Goal: Check status

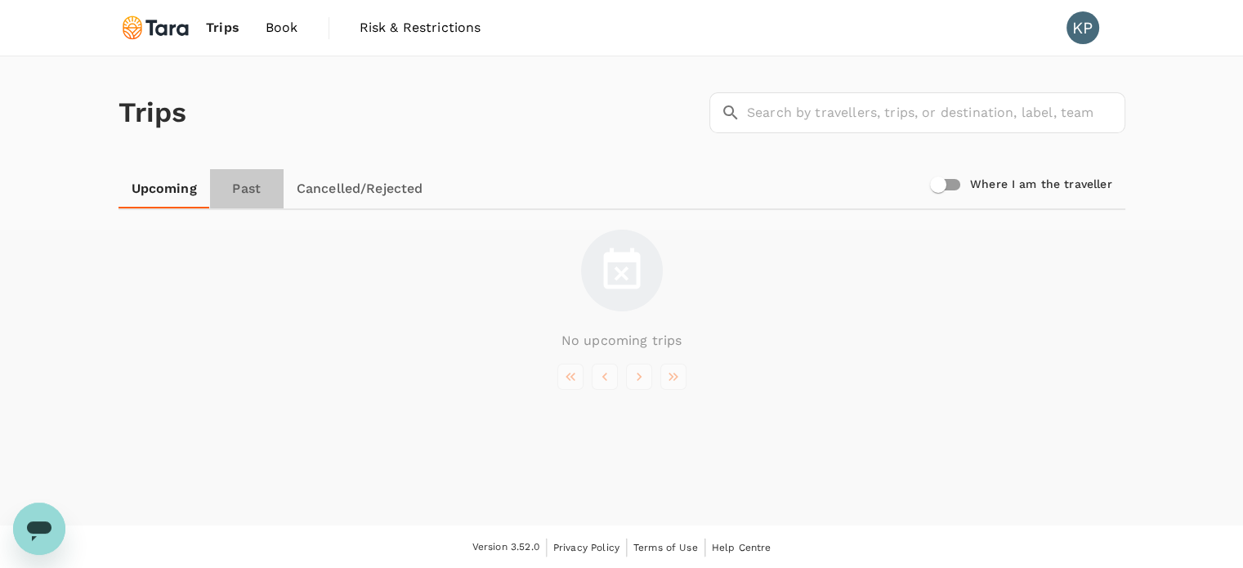
click at [239, 195] on link "Past" at bounding box center [247, 188] width 74 height 39
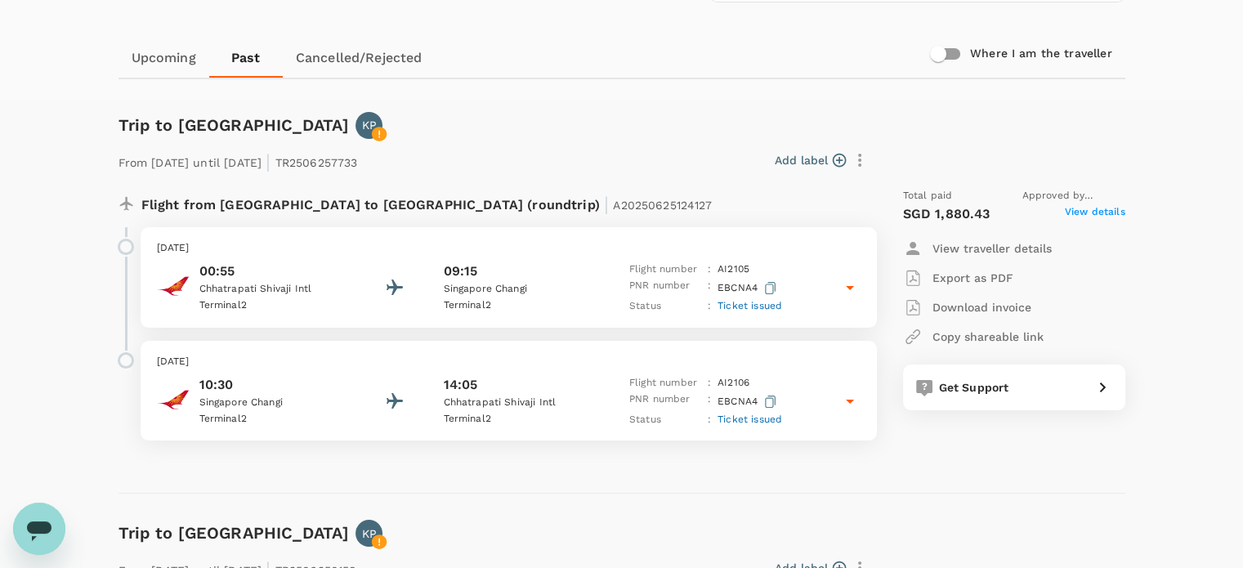
scroll to position [134, 0]
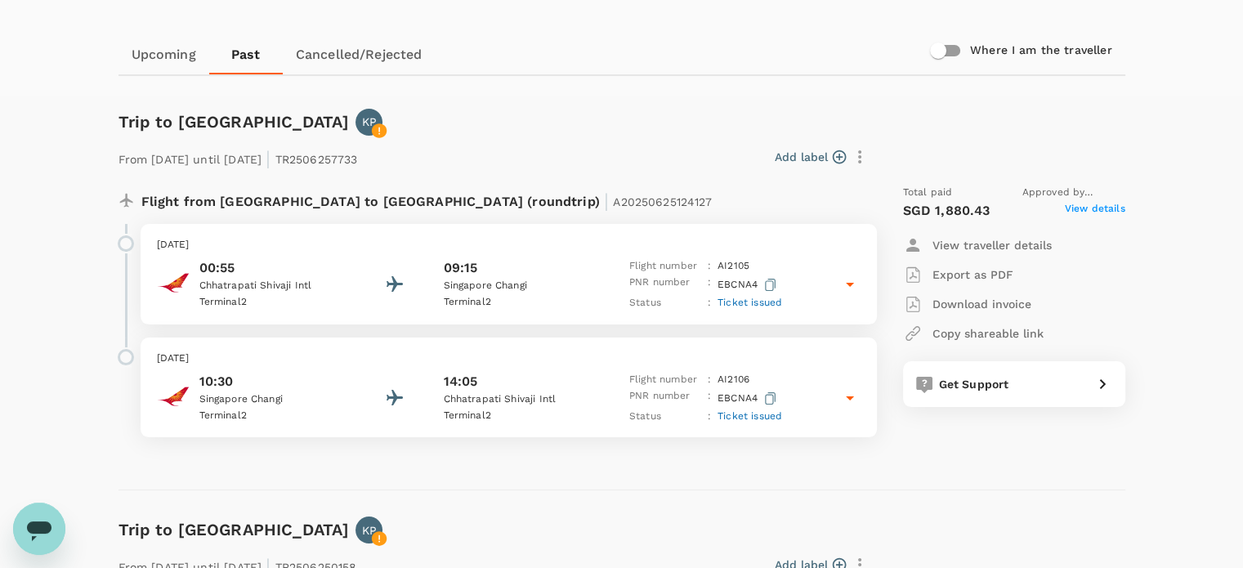
click at [791, 399] on div "10:30 [GEOGRAPHIC_DATA] 2 14:05 Chhatrapati [GEOGRAPHIC_DATA] 2 Flight number :…" at bounding box center [509, 398] width 704 height 53
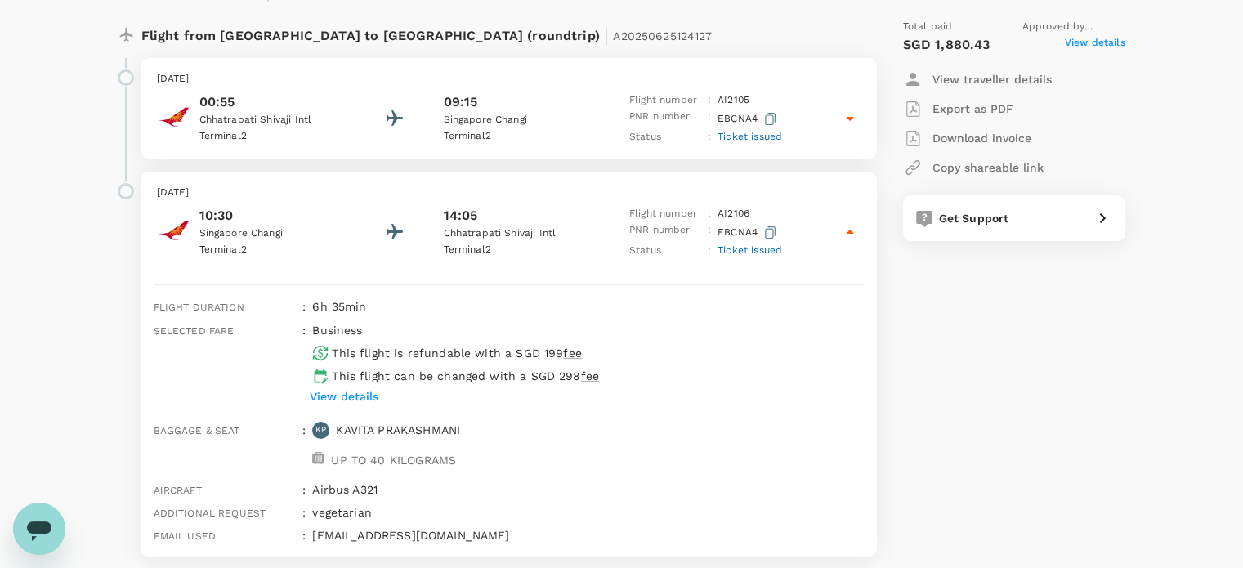
scroll to position [396, 0]
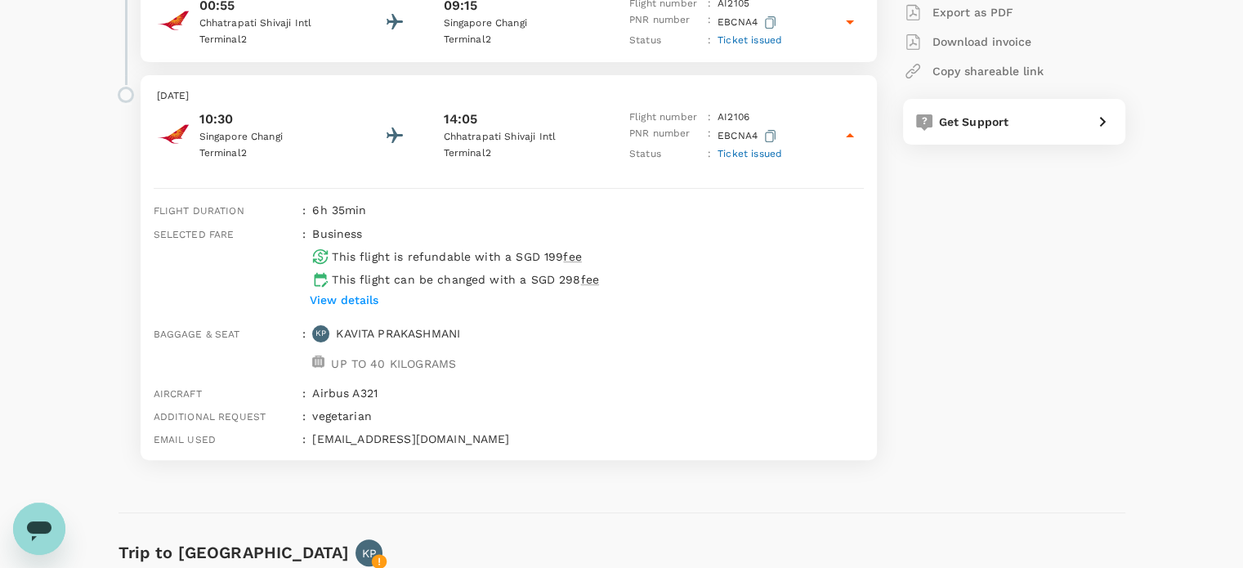
click at [759, 155] on span "Ticket issued" at bounding box center [750, 153] width 65 height 11
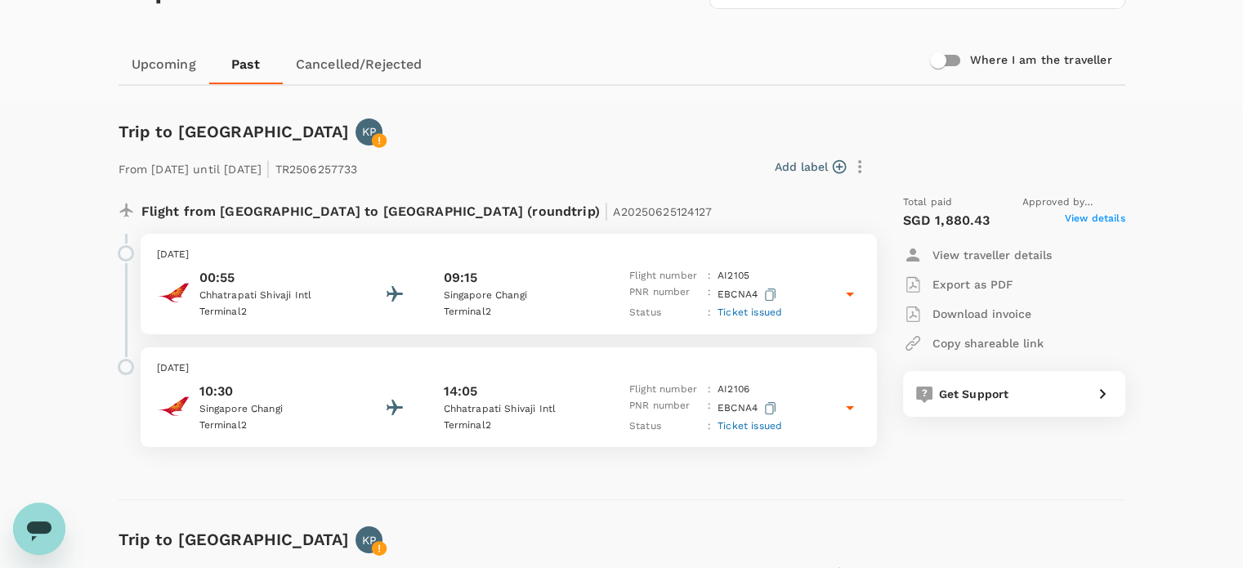
scroll to position [123, 0]
click at [810, 293] on div "00:55 Chhatrapati [GEOGRAPHIC_DATA] 2 09:15 [GEOGRAPHIC_DATA] 2 Flight number :…" at bounding box center [509, 295] width 704 height 53
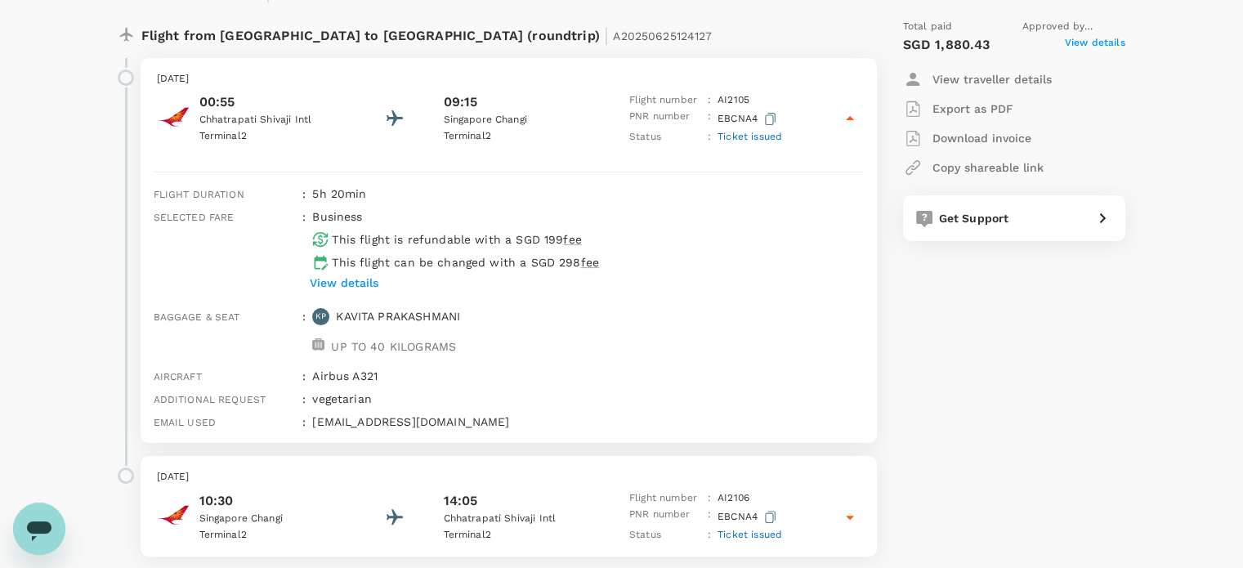
scroll to position [301, 0]
click at [754, 136] on span "Ticket issued" at bounding box center [750, 135] width 65 height 11
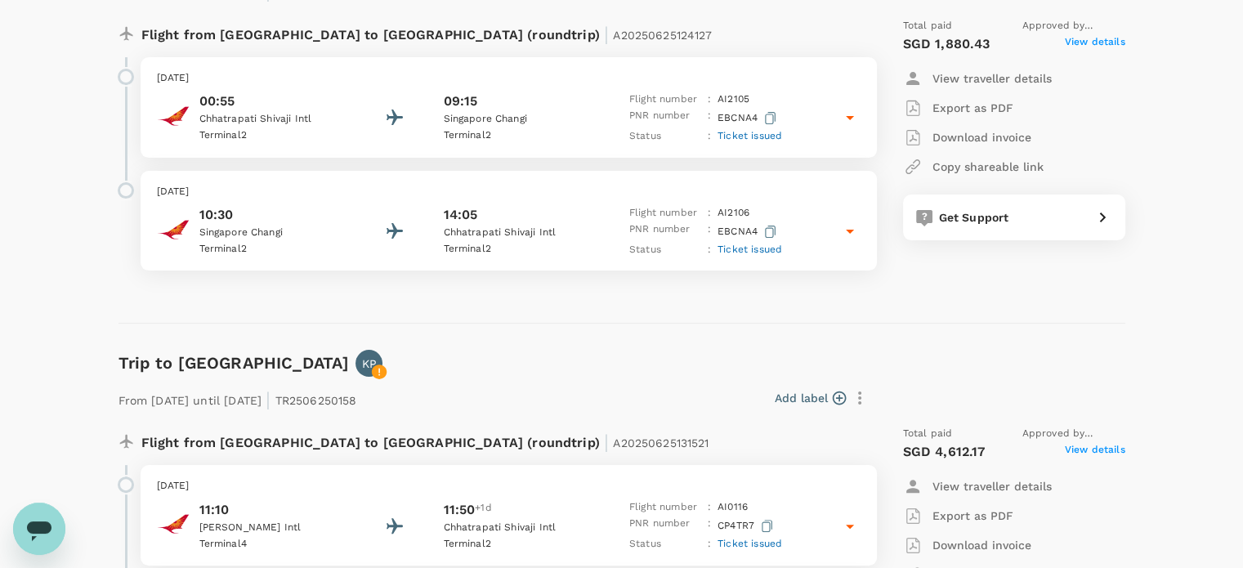
click at [754, 136] on span "Ticket issued" at bounding box center [750, 135] width 65 height 11
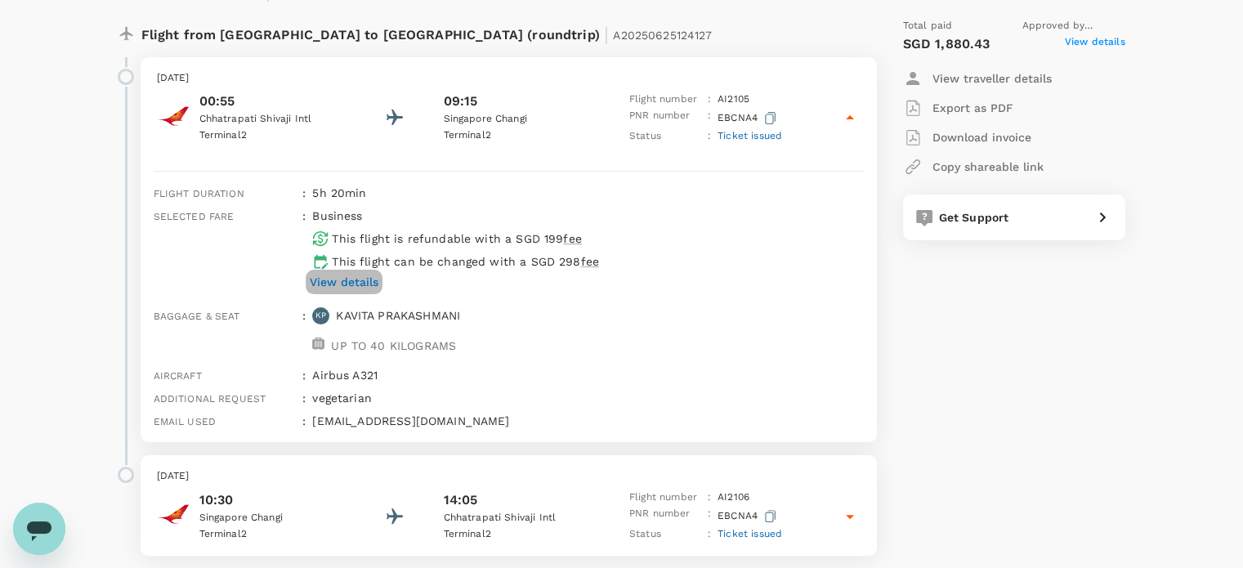
click at [330, 284] on p "View details" at bounding box center [344, 282] width 69 height 16
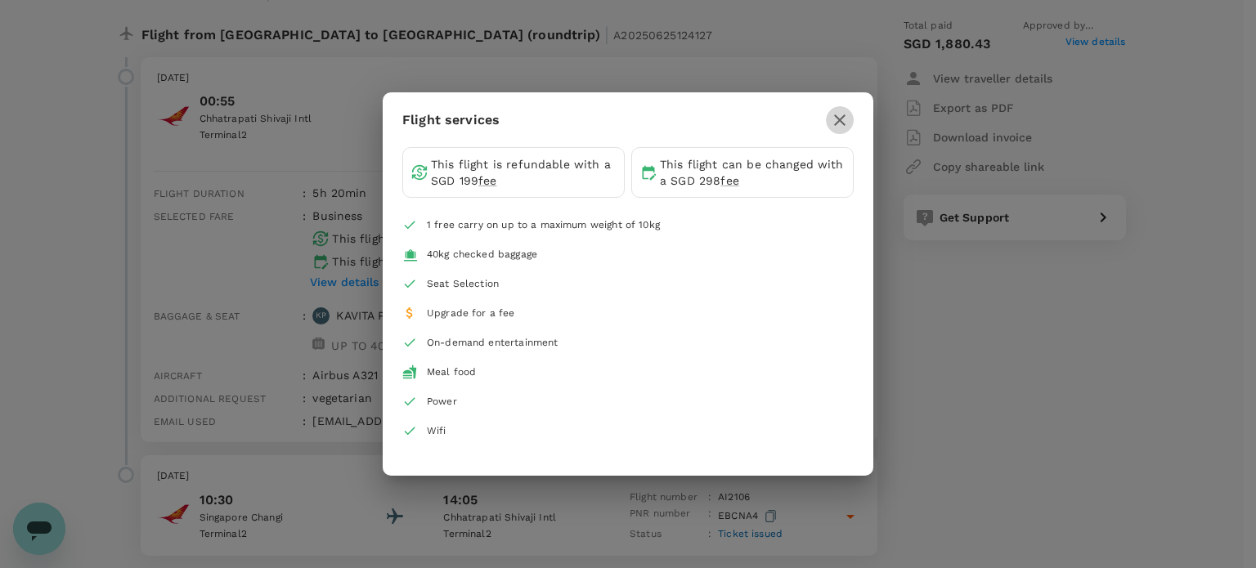
click at [839, 123] on icon "button" at bounding box center [840, 120] width 20 height 20
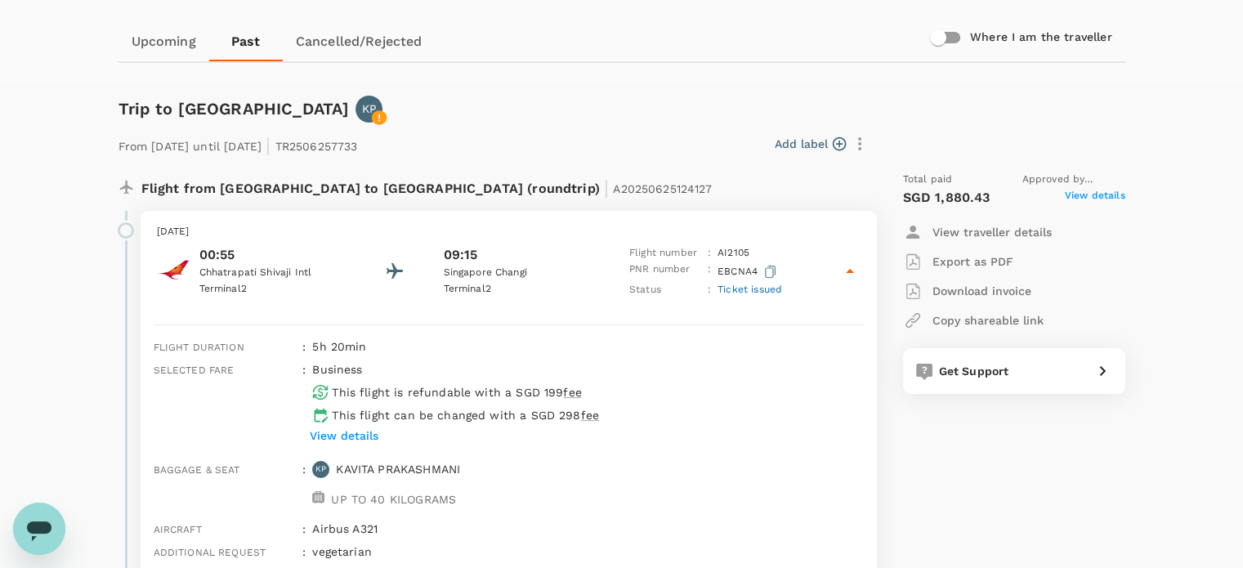
scroll to position [146, 0]
click at [946, 295] on p "Download invoice" at bounding box center [982, 292] width 99 height 16
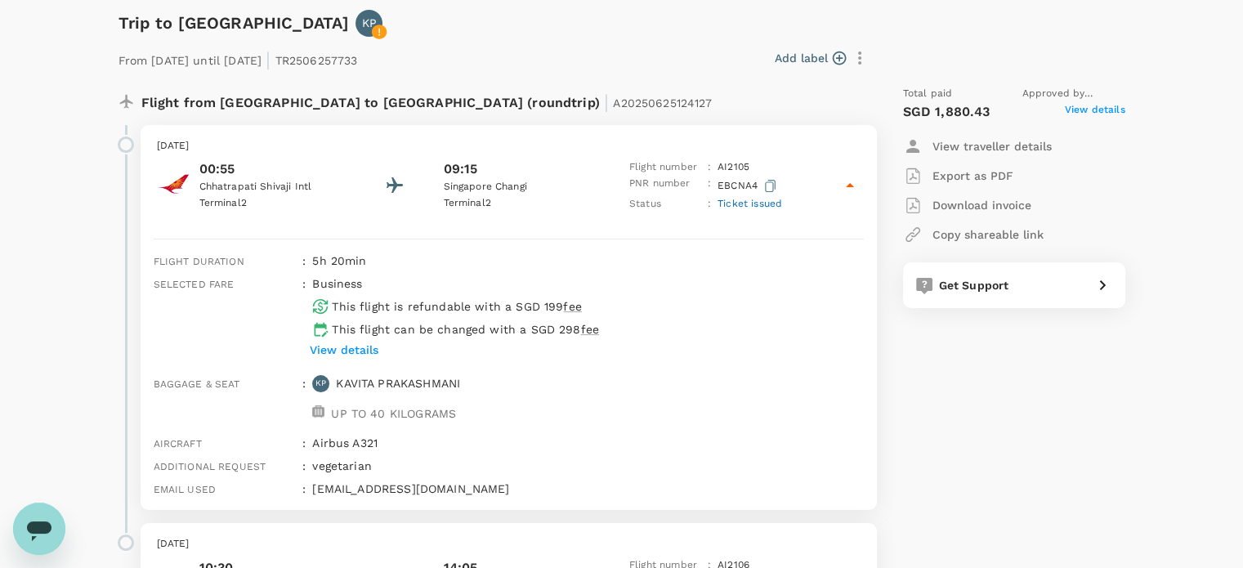
scroll to position [235, 0]
click at [752, 204] on span "Ticket issued" at bounding box center [750, 201] width 65 height 11
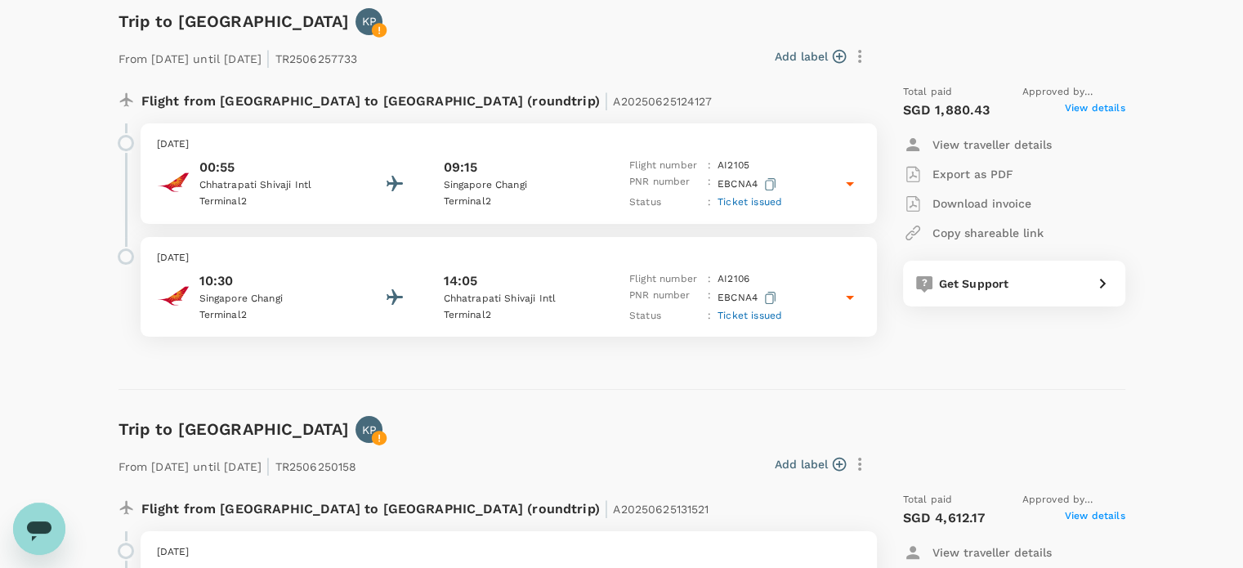
click at [752, 204] on span "Ticket issued" at bounding box center [750, 201] width 65 height 11
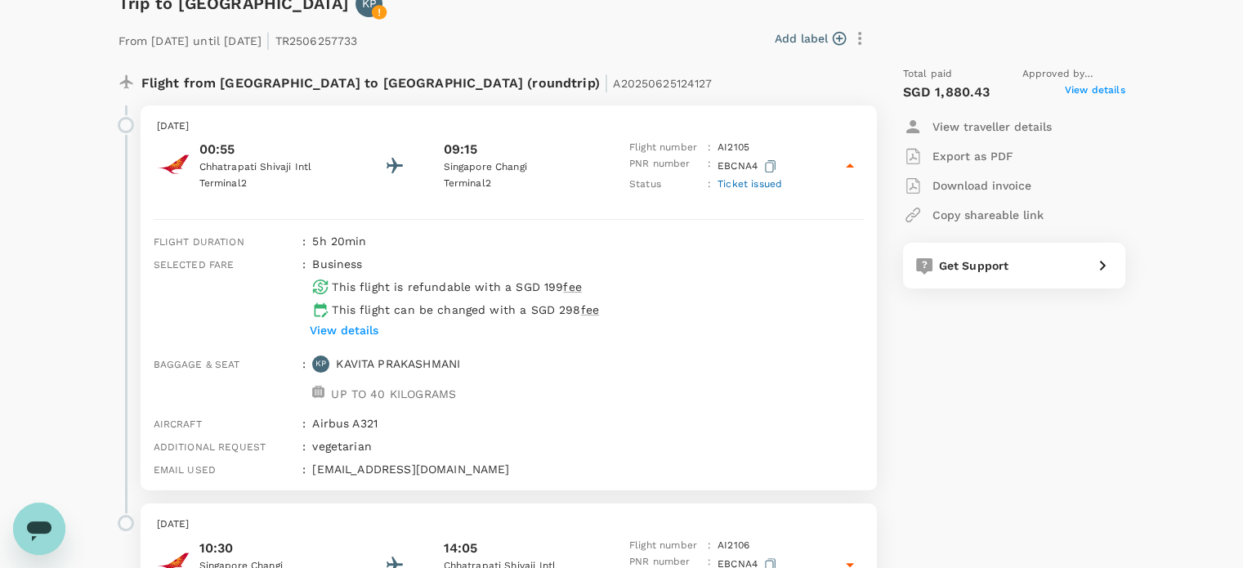
scroll to position [252, 0]
click at [1022, 122] on p "View traveller details" at bounding box center [992, 127] width 119 height 16
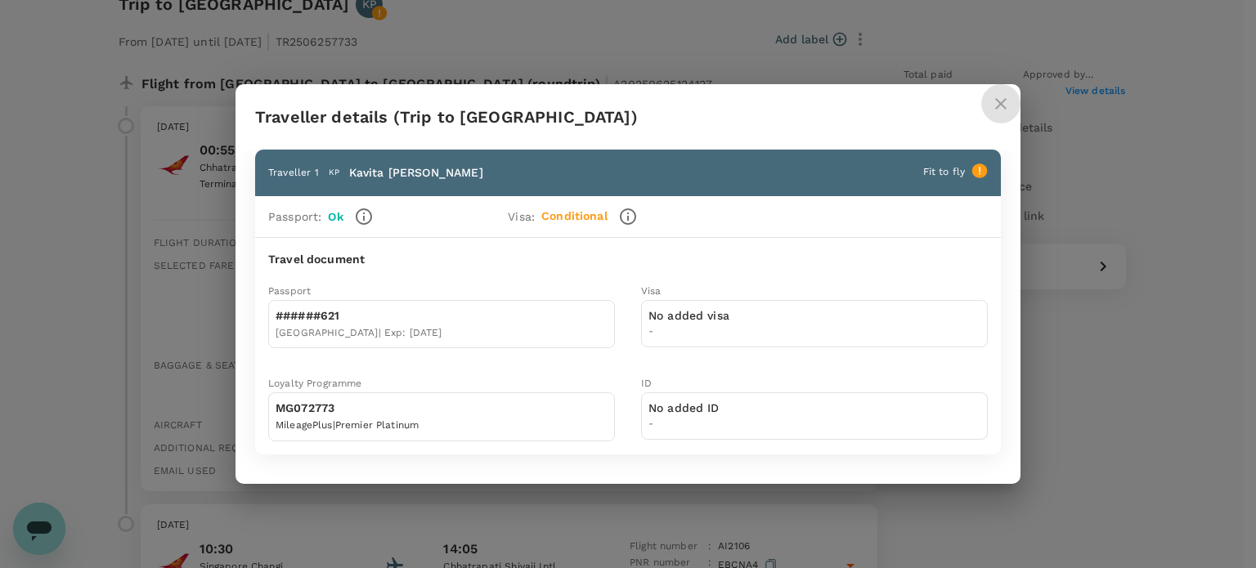
click at [1007, 103] on icon "close" at bounding box center [1001, 104] width 20 height 20
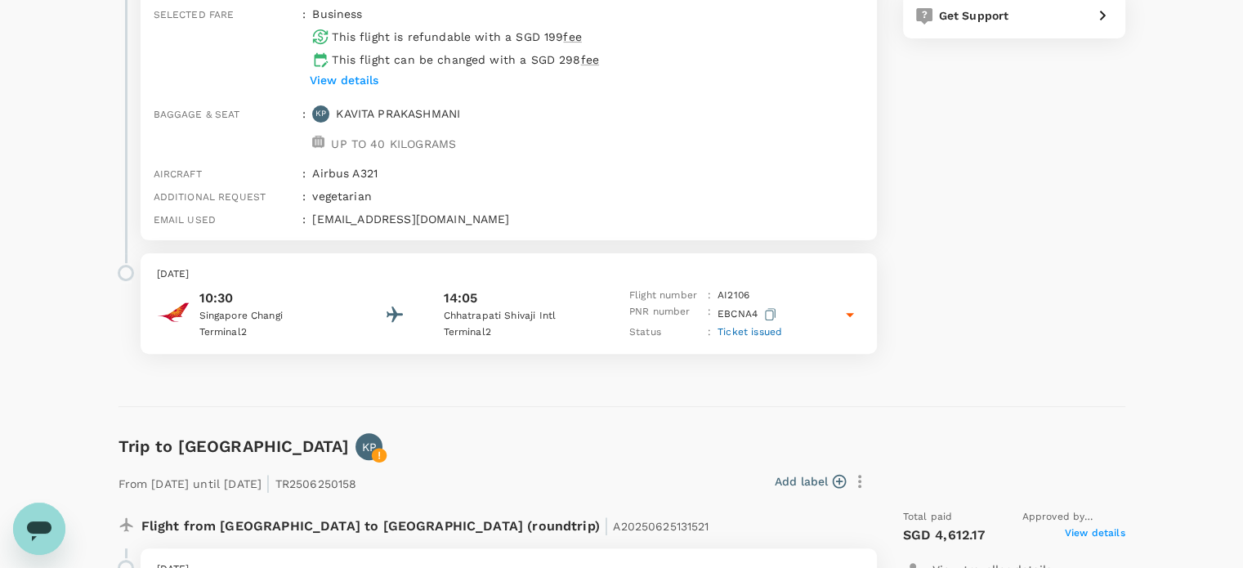
scroll to position [283, 0]
